Goal: Information Seeking & Learning: Learn about a topic

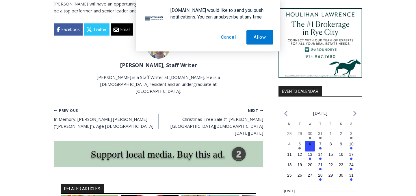
scroll to position [623, 0]
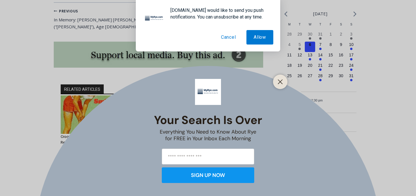
click at [319, 57] on div "Your Search is Over Everything You Need to Know About Rye for FREE in Your Inbo…" at bounding box center [208, 98] width 416 height 196
click at [226, 38] on button "Cancel" at bounding box center [228, 37] width 29 height 14
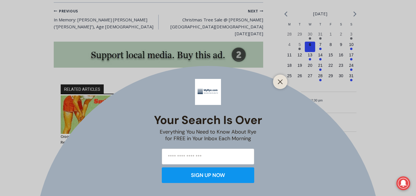
click at [284, 81] on div at bounding box center [280, 82] width 14 height 14
click at [282, 80] on line "Close" at bounding box center [280, 82] width 4 height 4
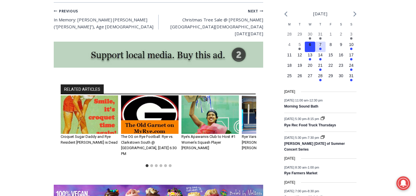
click at [316, 52] on button "3 events, 7" at bounding box center [320, 47] width 10 height 10
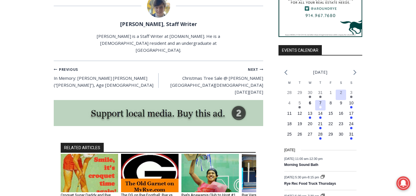
scroll to position [566, 0]
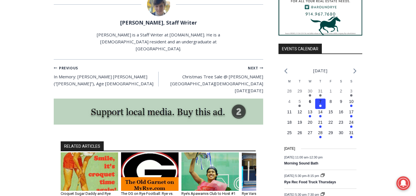
click at [353, 75] on ul "[DATE]" at bounding box center [320, 71] width 72 height 8
click at [354, 74] on icon "Next month" at bounding box center [354, 70] width 3 height 5
click at [357, 78] on header "[DATE]" at bounding box center [319, 73] width 83 height 12
click at [355, 74] on icon "Next month" at bounding box center [354, 70] width 3 height 5
click at [282, 75] on header "[DATE]" at bounding box center [319, 73] width 83 height 12
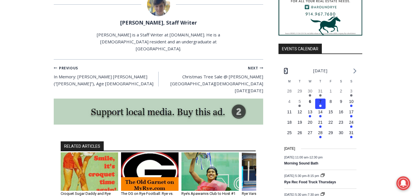
click at [285, 74] on icon "Previous month" at bounding box center [285, 70] width 3 height 5
